Goal: Find specific page/section: Find specific page/section

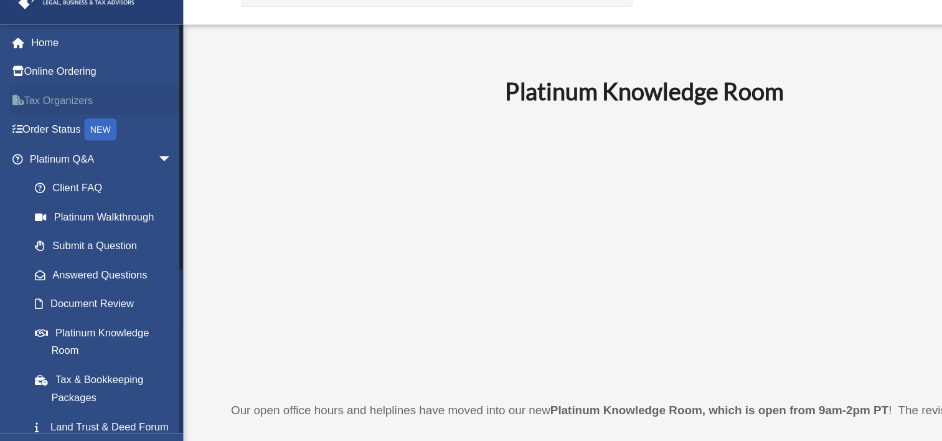
click at [71, 113] on link "Tax Organizers" at bounding box center [87, 116] width 156 height 25
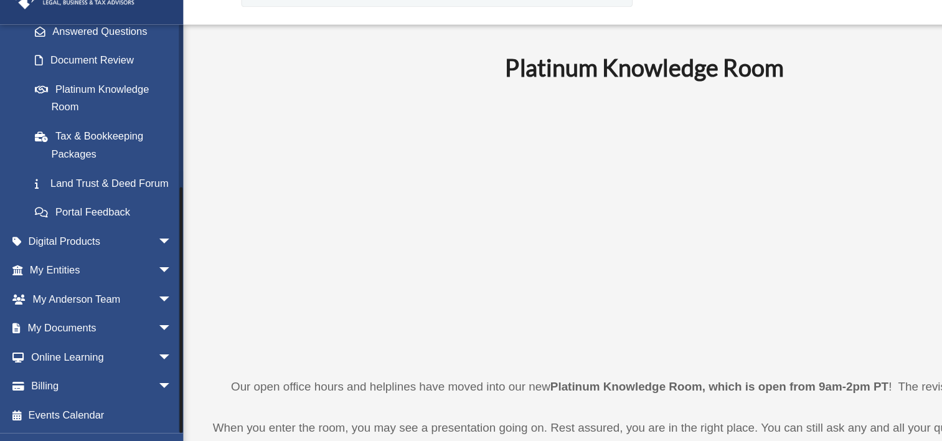
scroll to position [221, 0]
click at [70, 311] on link "My Documents arrow_drop_down" at bounding box center [87, 310] width 156 height 25
click at [134, 310] on span "arrow_drop_down" at bounding box center [146, 311] width 25 height 26
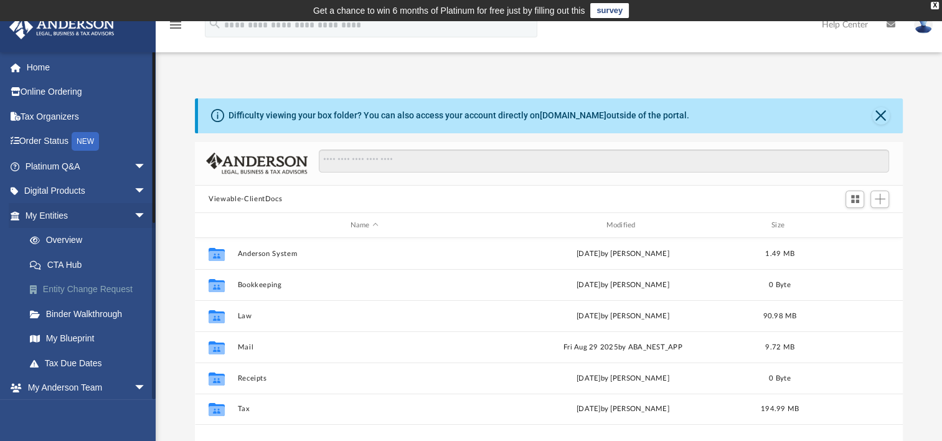
scroll to position [273, 698]
click at [77, 262] on link "CTA Hub" at bounding box center [91, 264] width 148 height 25
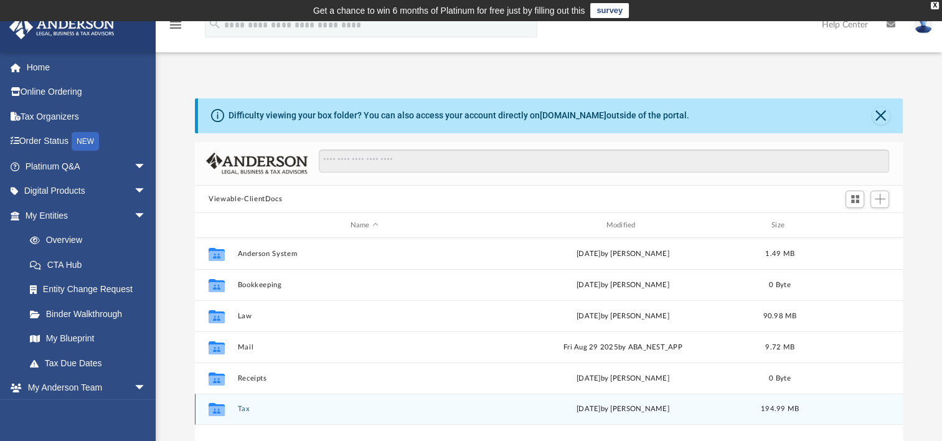
click at [247, 413] on div "Collaborated Folder Tax [DATE] by [PERSON_NAME] 194.99 MB" at bounding box center [549, 409] width 708 height 31
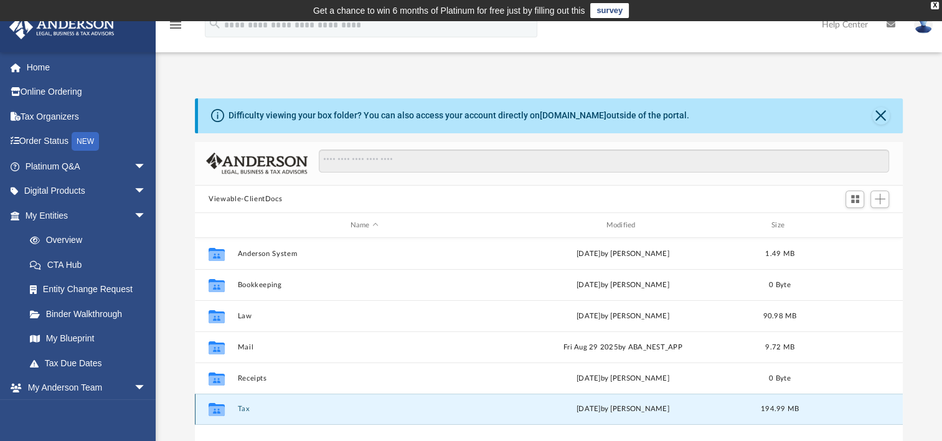
click at [247, 413] on div "Collaborated Folder Tax [DATE] by [PERSON_NAME] 194.99 MB" at bounding box center [549, 409] width 708 height 31
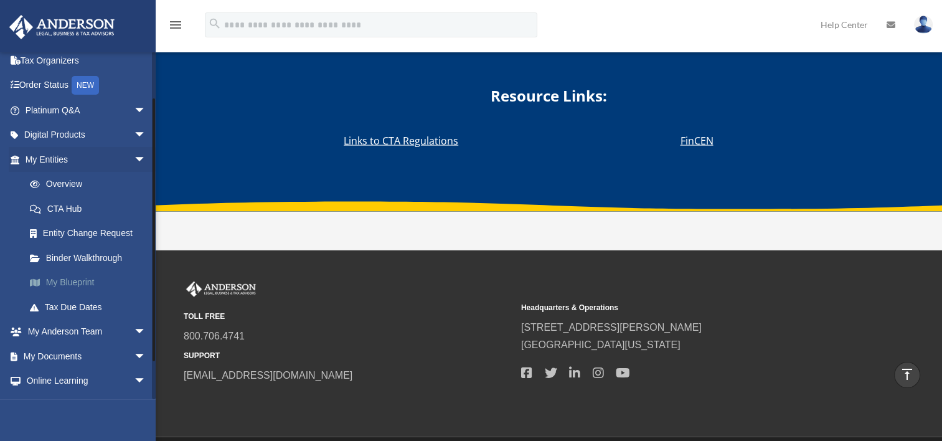
scroll to position [102, 0]
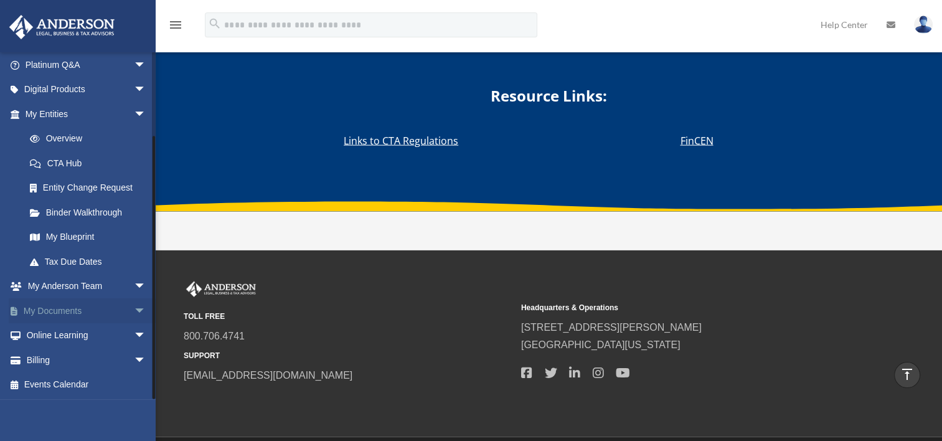
click at [134, 310] on span "arrow_drop_down" at bounding box center [146, 311] width 25 height 26
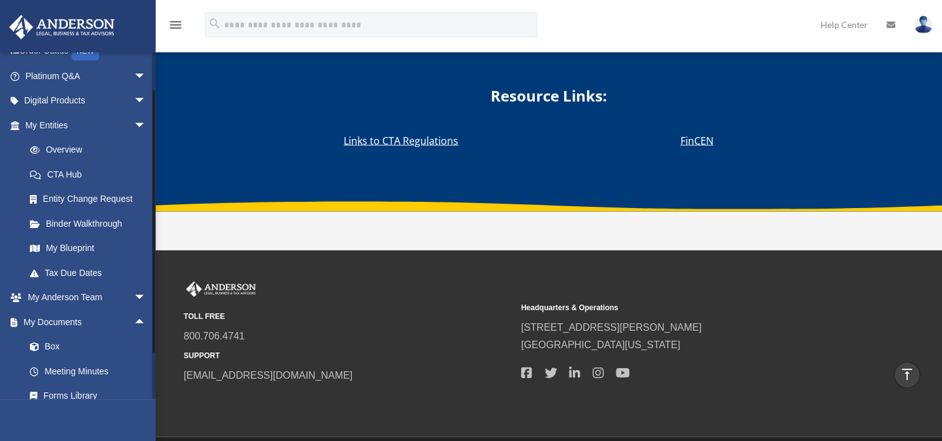
scroll to position [0, 0]
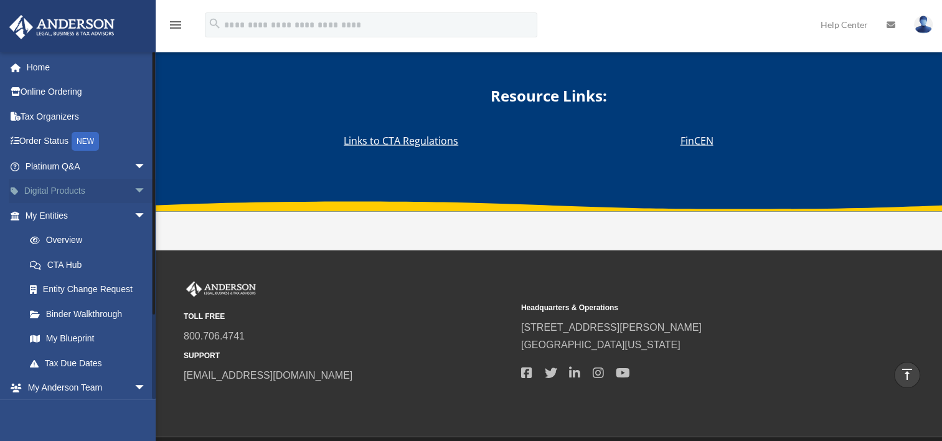
click at [134, 185] on span "arrow_drop_down" at bounding box center [146, 192] width 25 height 26
